Goal: Task Accomplishment & Management: Manage account settings

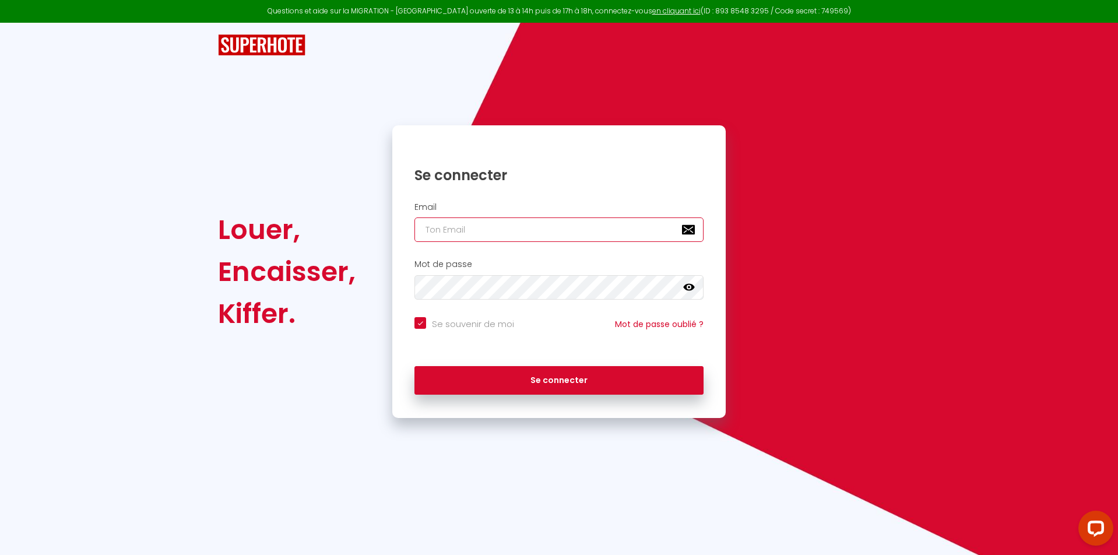
type input "[EMAIL_ADDRESS][DOMAIN_NAME]"
click at [559, 378] on button "Se connecter" at bounding box center [558, 380] width 289 height 29
checkbox input "true"
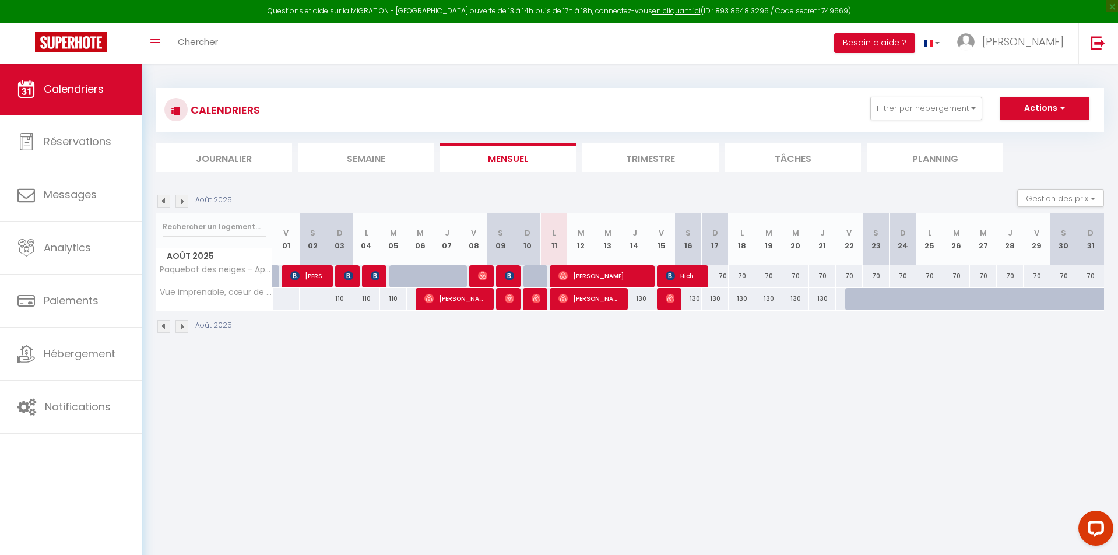
click at [1056, 108] on button "Actions" at bounding box center [1045, 108] width 90 height 23
click at [924, 189] on div "Août 2025 Gestion des prix Nb Nuits minimum Règles Disponibilité" at bounding box center [630, 201] width 948 height 24
click at [962, 104] on button "Filtrer par hébergement" at bounding box center [926, 108] width 112 height 23
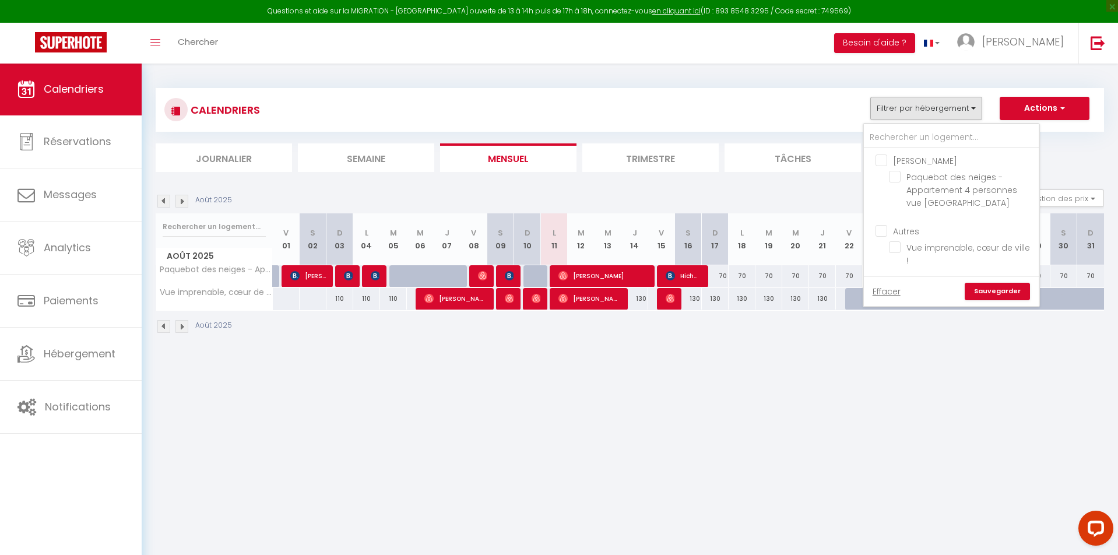
click at [793, 197] on div "Août 2025 Gestion des prix Nb Nuits minimum Règles Disponibilité" at bounding box center [630, 201] width 948 height 24
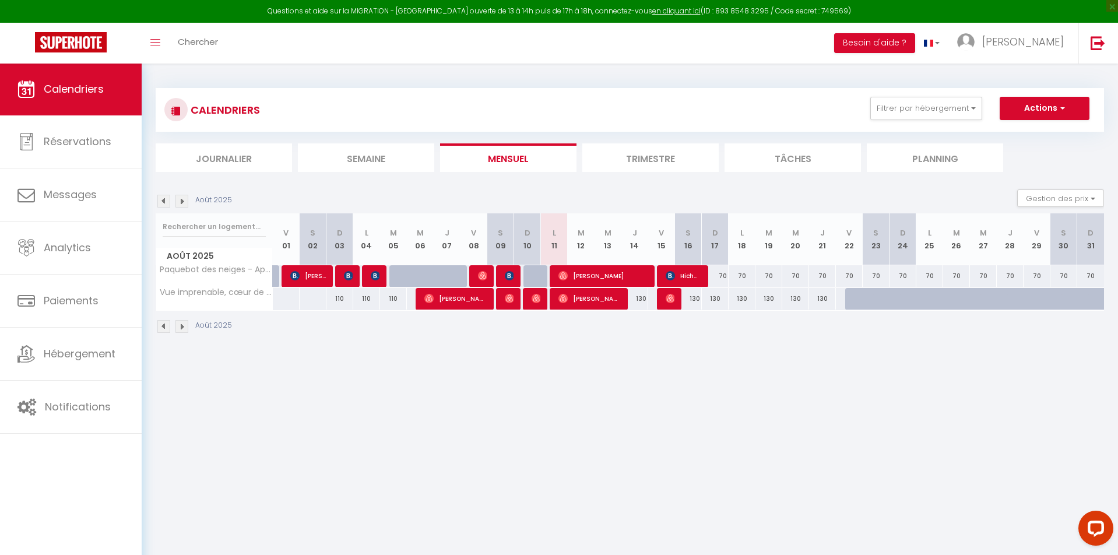
click at [946, 153] on li "Planning" at bounding box center [935, 157] width 136 height 29
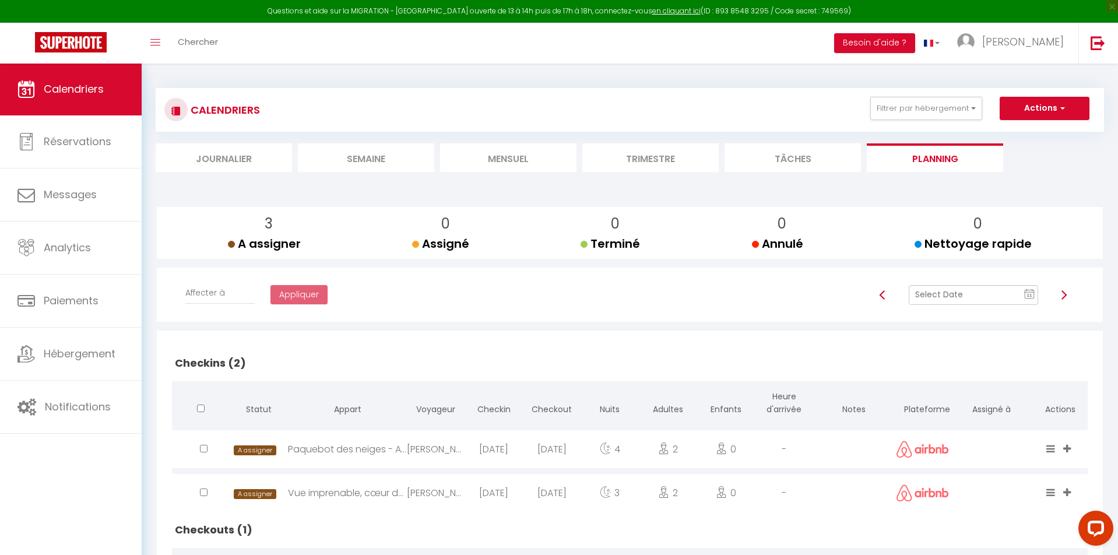
click at [670, 159] on li "Trimestre" at bounding box center [650, 157] width 136 height 29
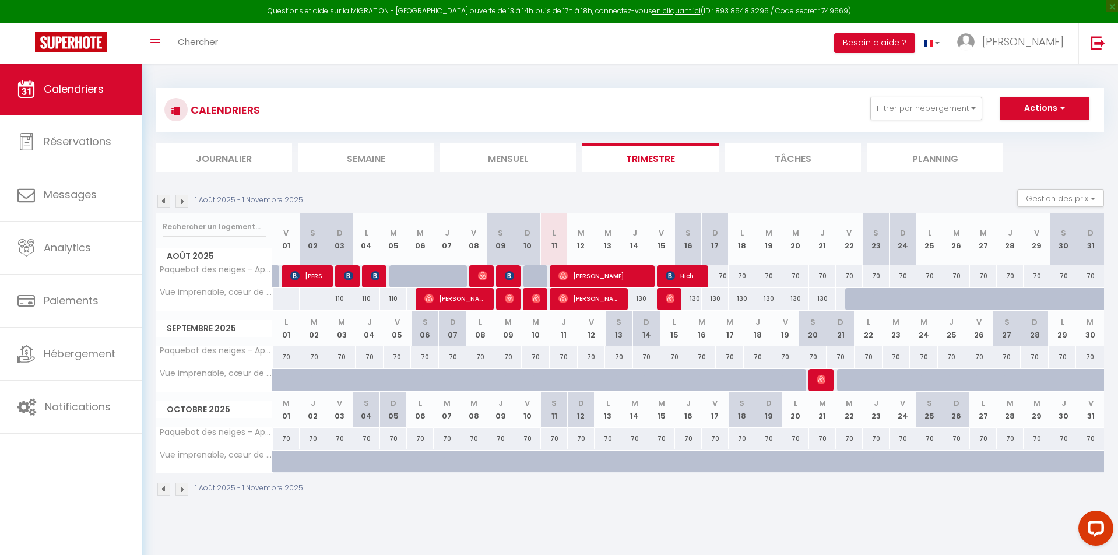
click at [184, 202] on img at bounding box center [181, 201] width 13 height 13
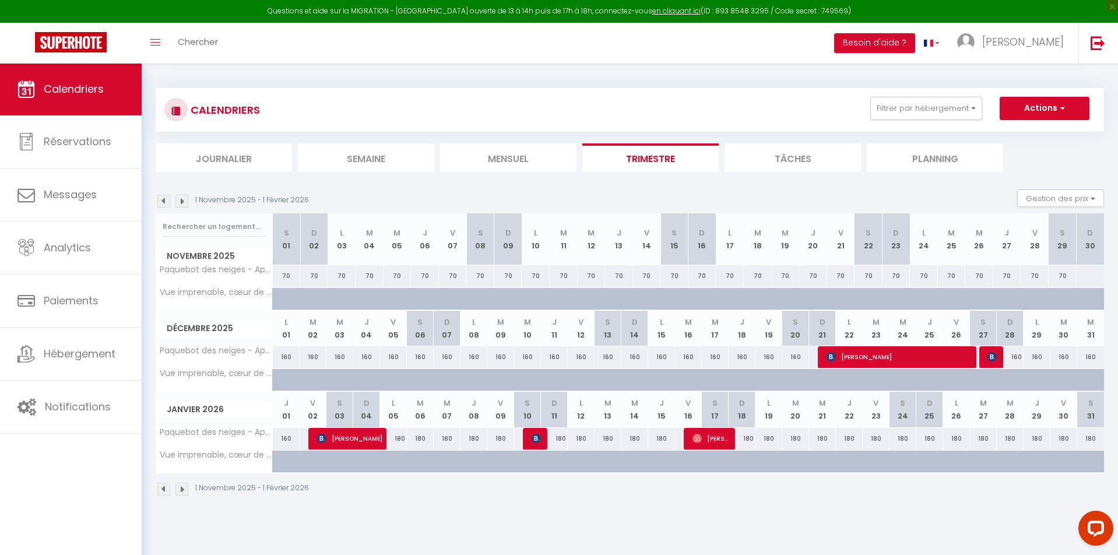
click at [180, 488] on img at bounding box center [181, 489] width 13 height 13
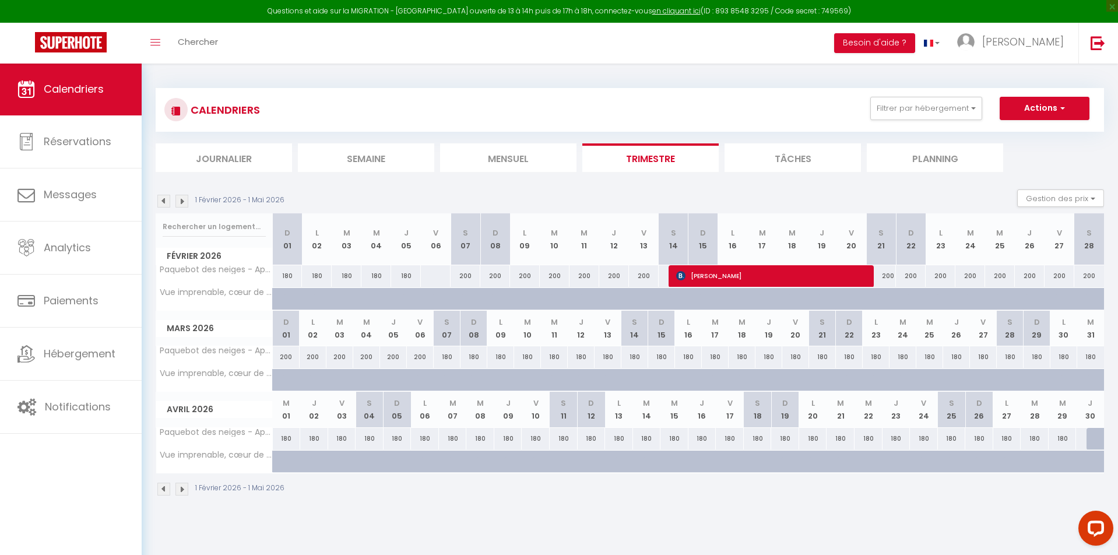
click at [163, 487] on img at bounding box center [163, 489] width 13 height 13
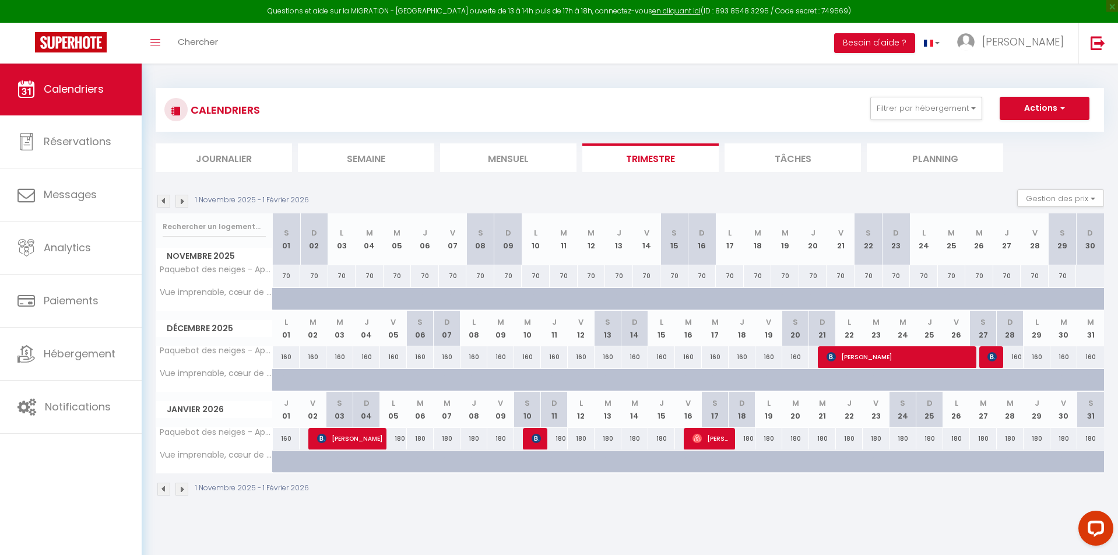
click at [1018, 356] on div "160" at bounding box center [1010, 357] width 27 height 22
type input "160"
type input "Dim 28 Décembre 2025"
type input "Lun 29 Décembre 2025"
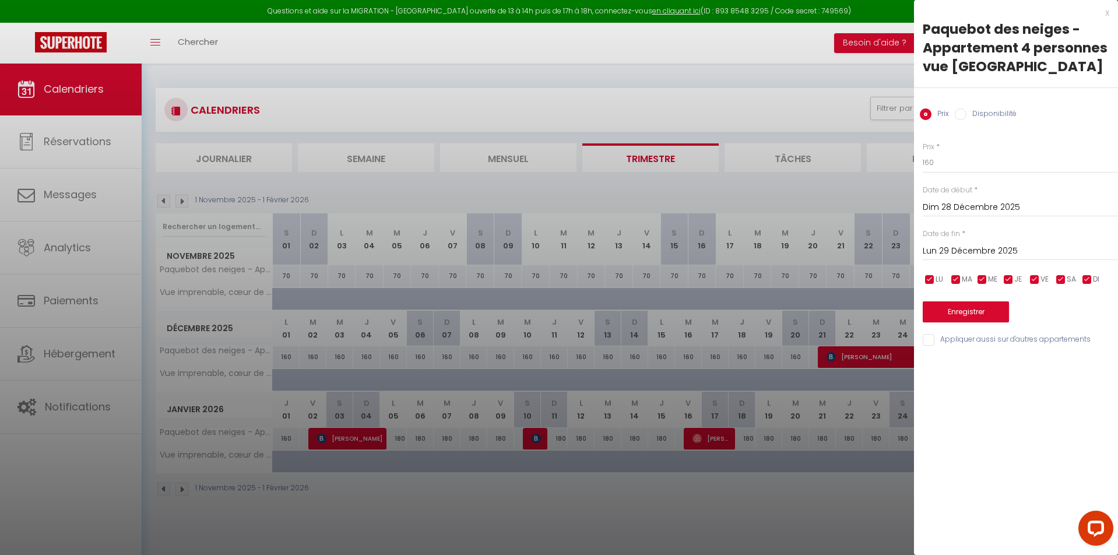
click at [804, 76] on div at bounding box center [559, 277] width 1118 height 555
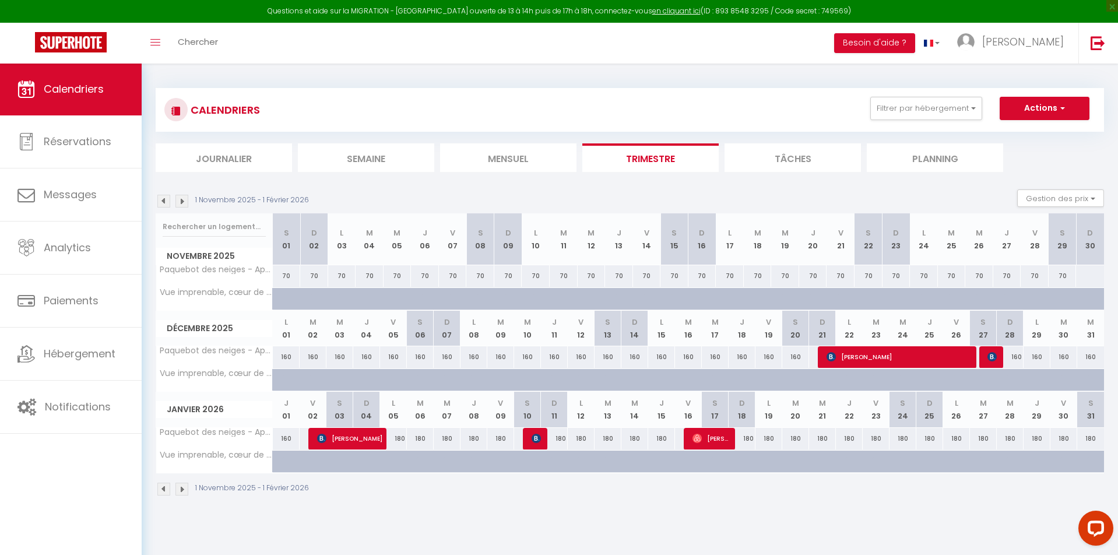
click at [1013, 353] on div "160" at bounding box center [1010, 357] width 27 height 22
type input "160"
type input "Dim 28 Décembre 2025"
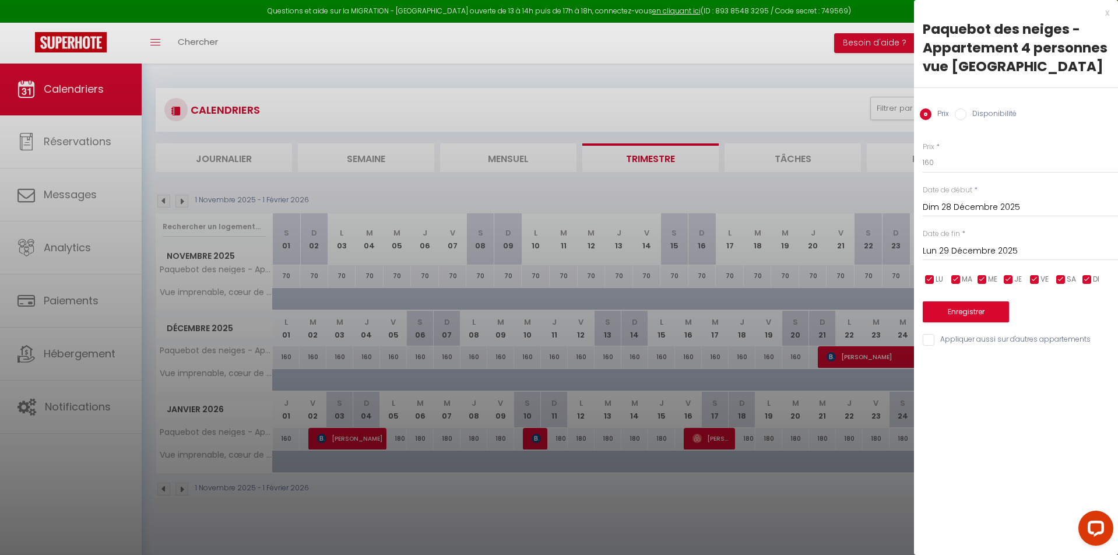
click at [953, 246] on input "Lun 29 Décembre 2025" at bounding box center [1020, 251] width 195 height 15
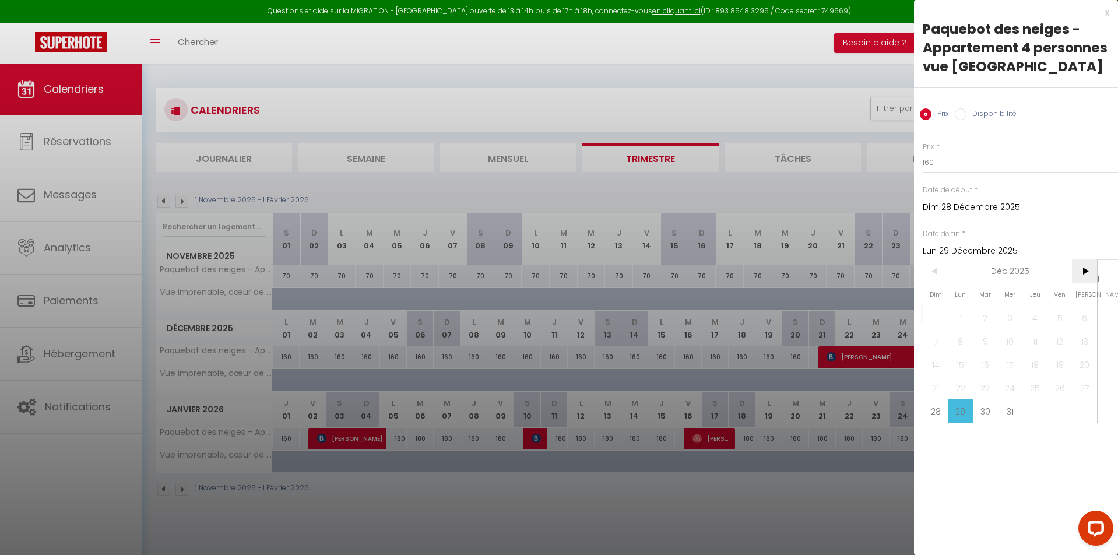
click at [1082, 271] on span ">" at bounding box center [1084, 270] width 25 height 23
click at [1061, 316] on span "2" at bounding box center [1059, 317] width 25 height 23
type input "Ven 02 Janvier 2026"
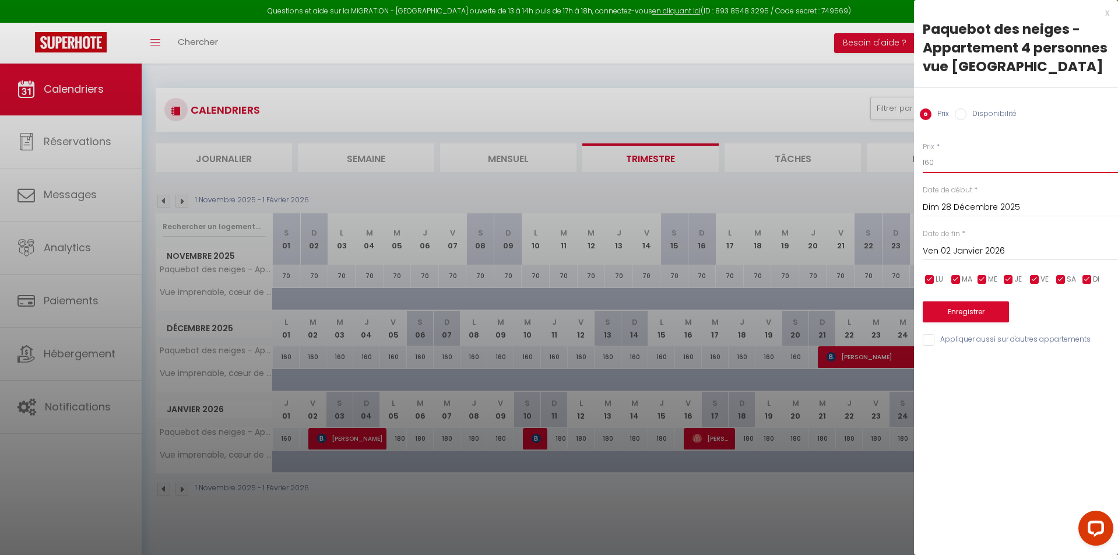
click at [944, 163] on input "160" at bounding box center [1020, 162] width 195 height 21
type input "200"
click at [961, 308] on button "Enregistrer" at bounding box center [966, 311] width 86 height 21
